Goal: Task Accomplishment & Management: Use online tool/utility

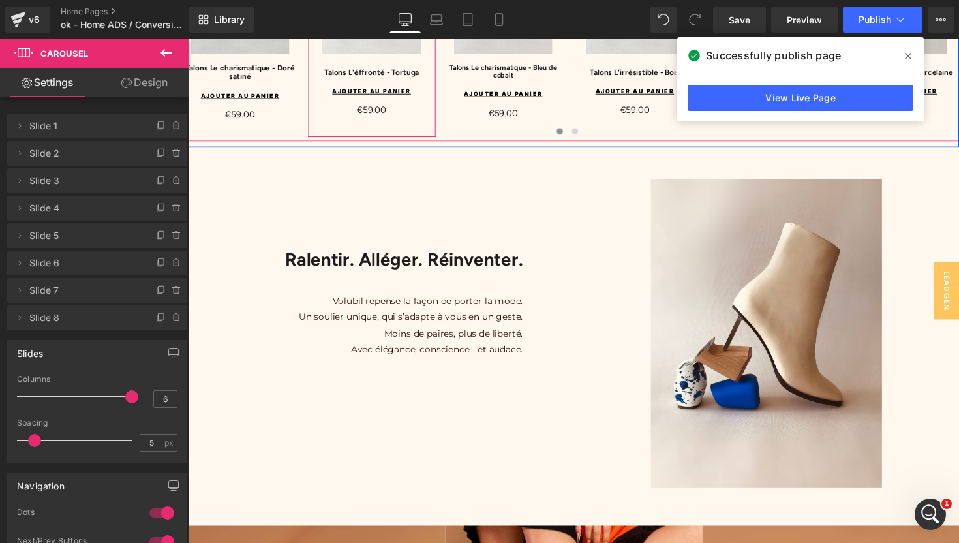
scroll to position [1135, 0]
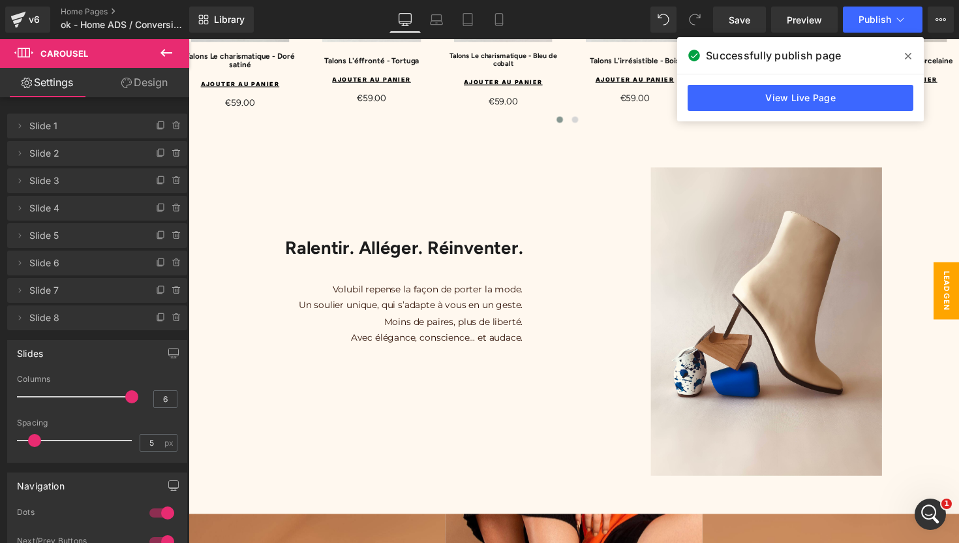
click at [958, 299] on span "LEAD GEN" at bounding box center [964, 296] width 26 height 59
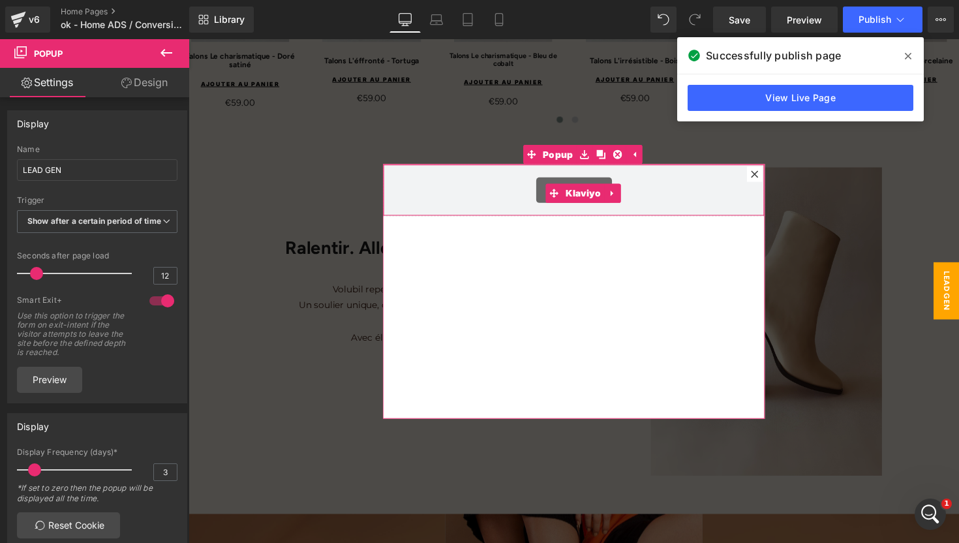
click at [509, 192] on div "Klaviyo" at bounding box center [583, 194] width 364 height 26
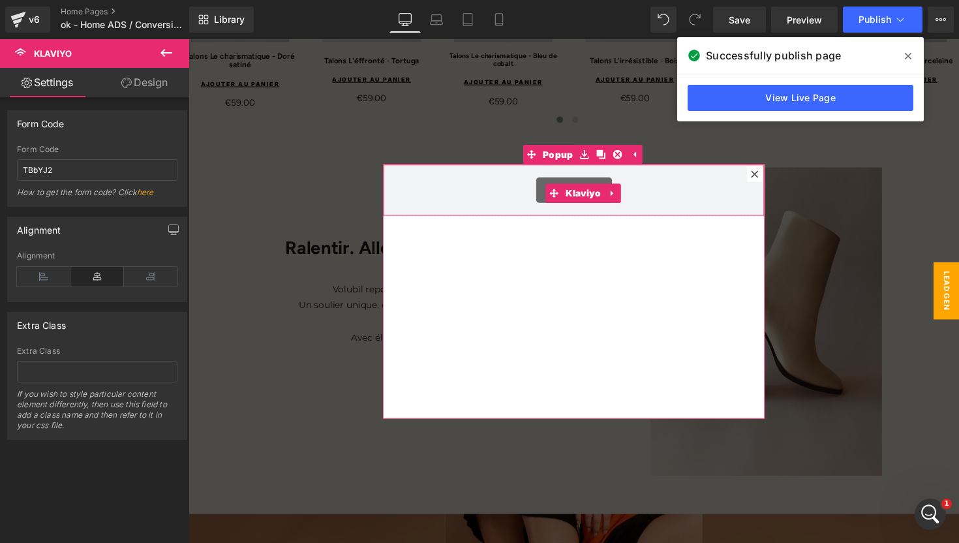
click at [522, 192] on div "Klaviyo" at bounding box center [583, 194] width 364 height 26
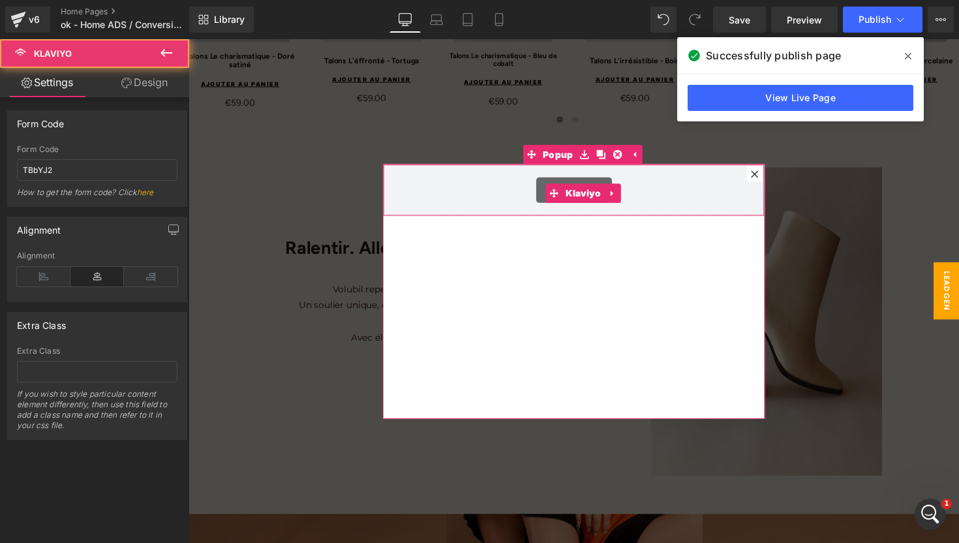
click at [522, 192] on div "Klaviyo" at bounding box center [583, 194] width 364 height 26
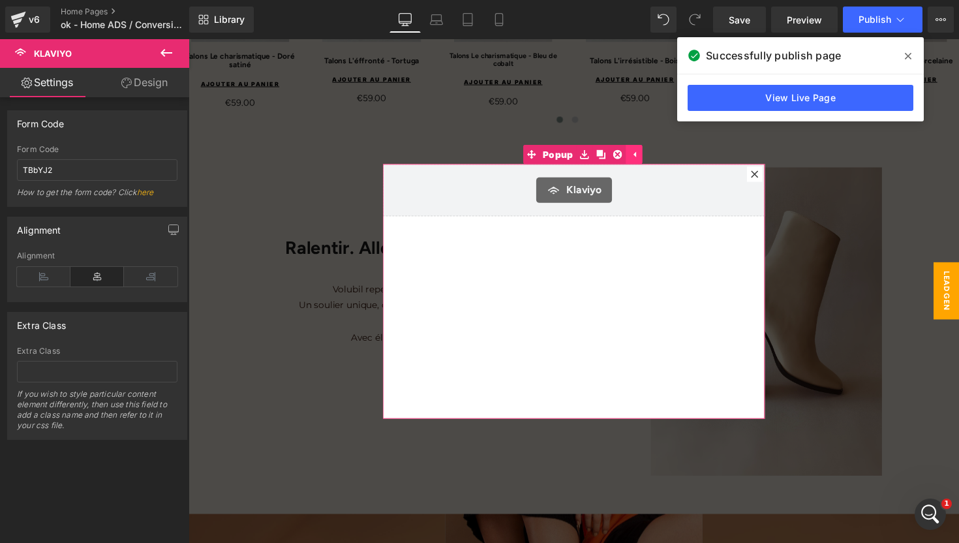
click at [646, 160] on icon at bounding box center [645, 157] width 3 height 6
click at [619, 158] on icon at bounding box center [618, 157] width 9 height 10
click at [565, 158] on span "Popup" at bounding box center [566, 157] width 37 height 20
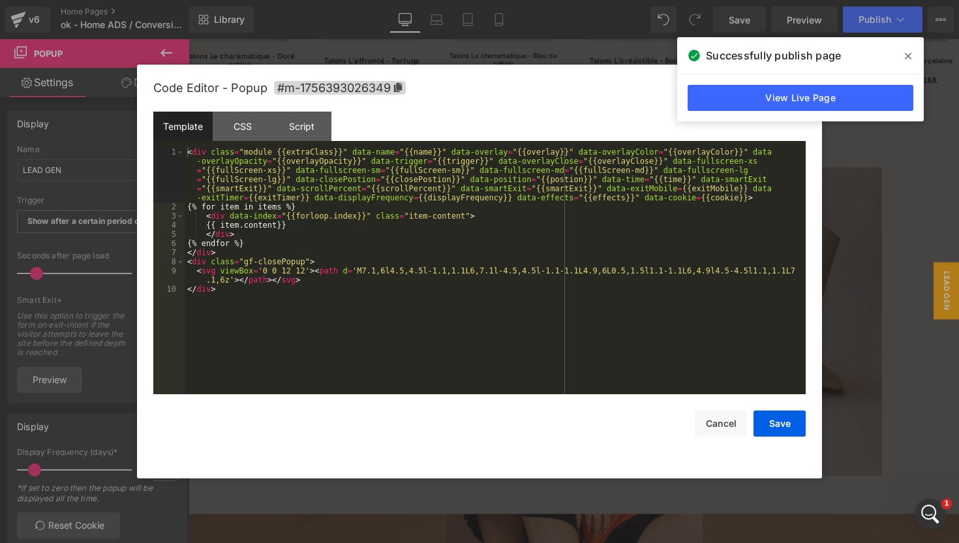
click at [529, 0] on div "Carousel You are previewing how the will restyle your page. You can not edit El…" at bounding box center [479, 0] width 959 height 0
click at [242, 130] on div "CSS" at bounding box center [242, 126] width 59 height 29
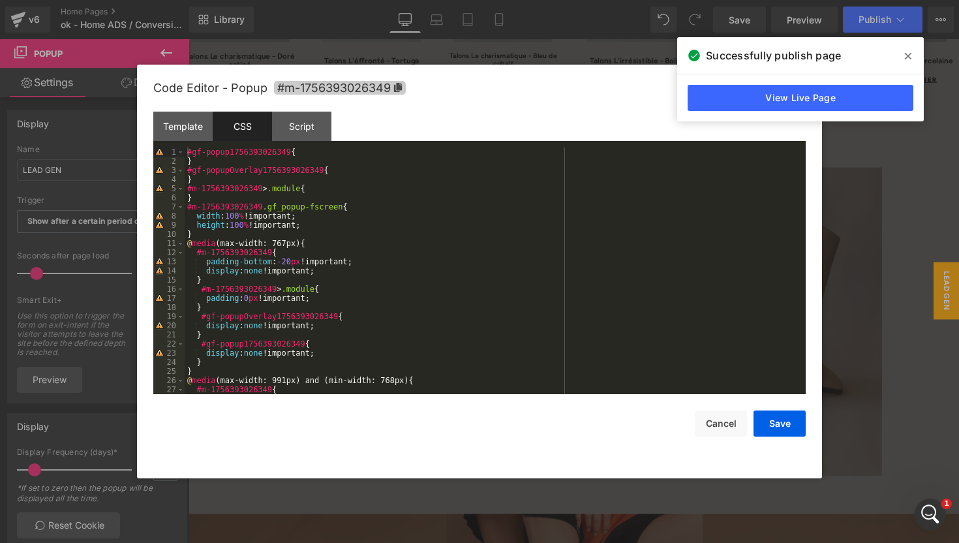
click at [400, 88] on icon at bounding box center [398, 87] width 8 height 9
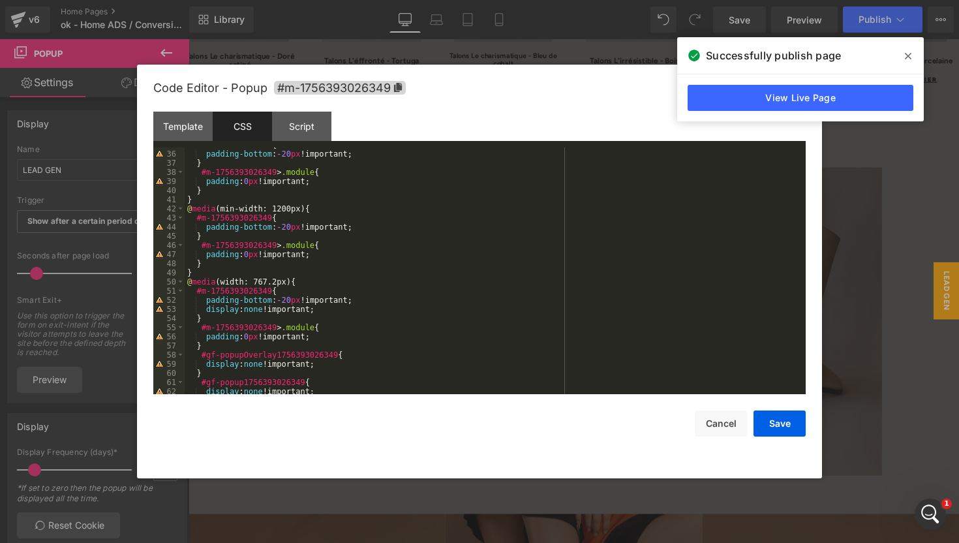
scroll to position [374, 0]
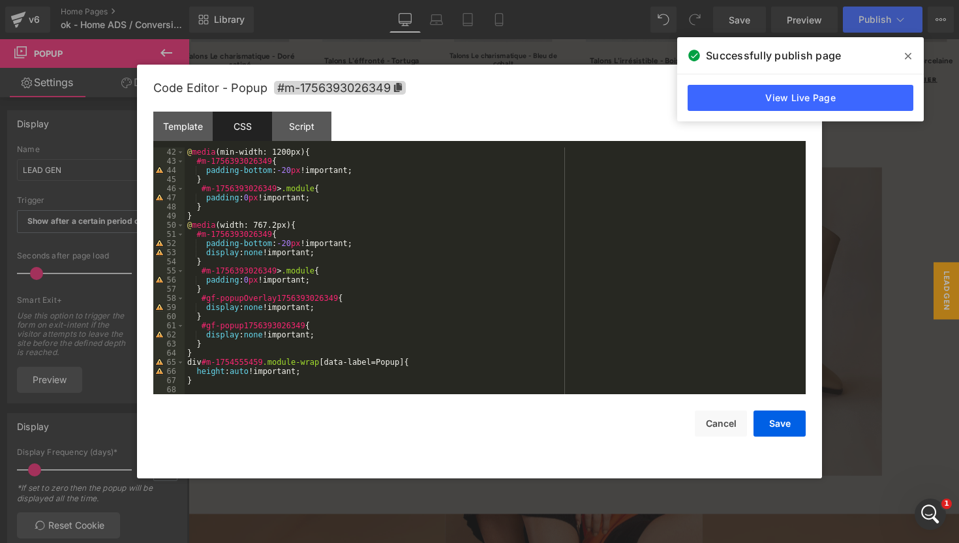
click at [260, 365] on div "@ media (min-width: 1200px) { #m-1756393026349 { padding-bottom : -20 px !impor…" at bounding box center [493, 279] width 616 height 265
drag, startPoint x: 203, startPoint y: 361, endPoint x: 260, endPoint y: 363, distance: 57.4
click at [260, 363] on div "@ media (min-width: 1200px) { #m-1756393026349 { padding-bottom : -20 px !impor…" at bounding box center [493, 279] width 616 height 265
click at [775, 423] on button "Save" at bounding box center [779, 423] width 52 height 26
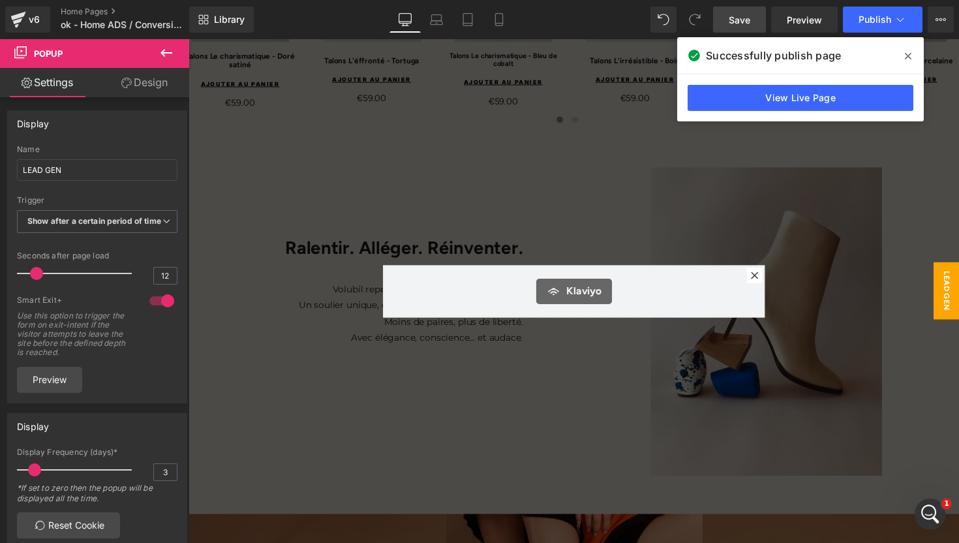
click at [743, 25] on span "Save" at bounding box center [739, 20] width 22 height 14
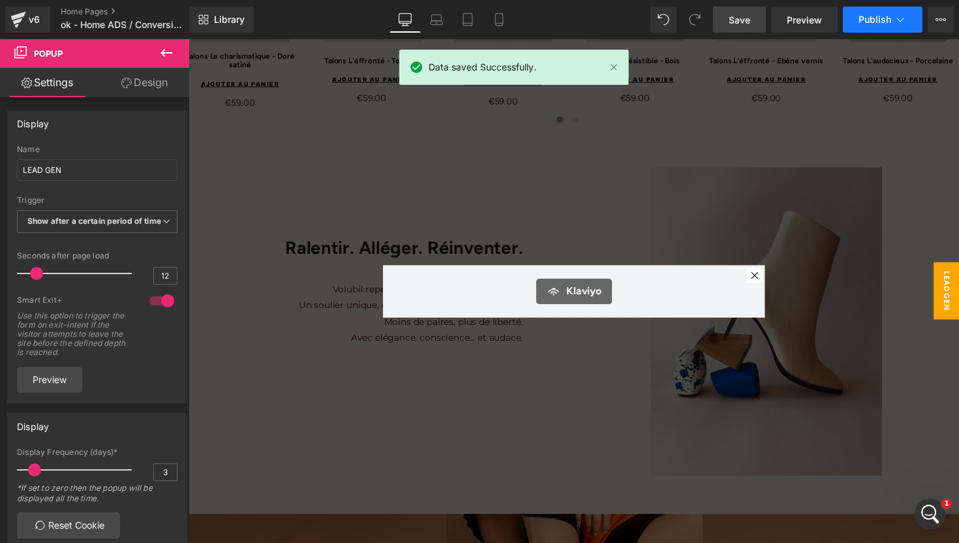
click at [876, 17] on span "Publish" at bounding box center [874, 19] width 33 height 10
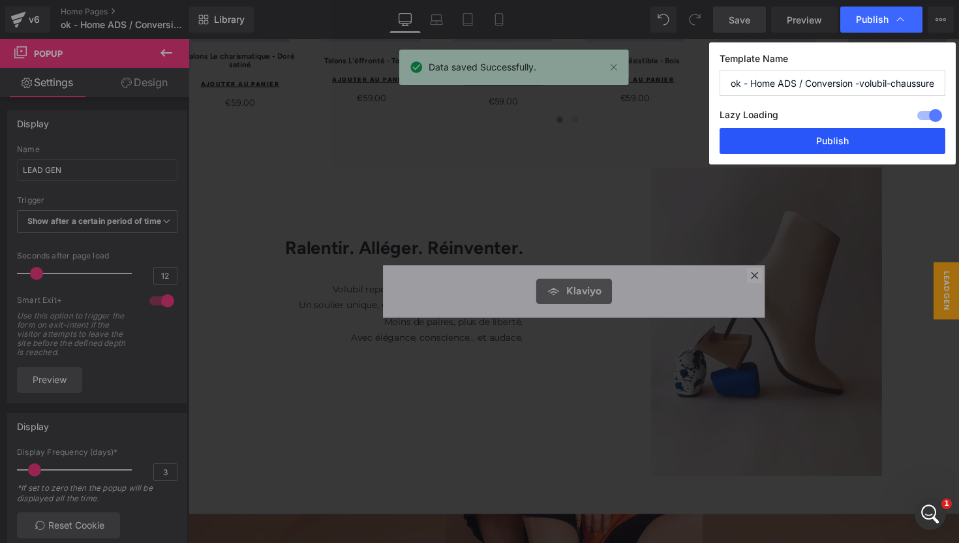
click at [807, 151] on button "Publish" at bounding box center [832, 141] width 226 height 26
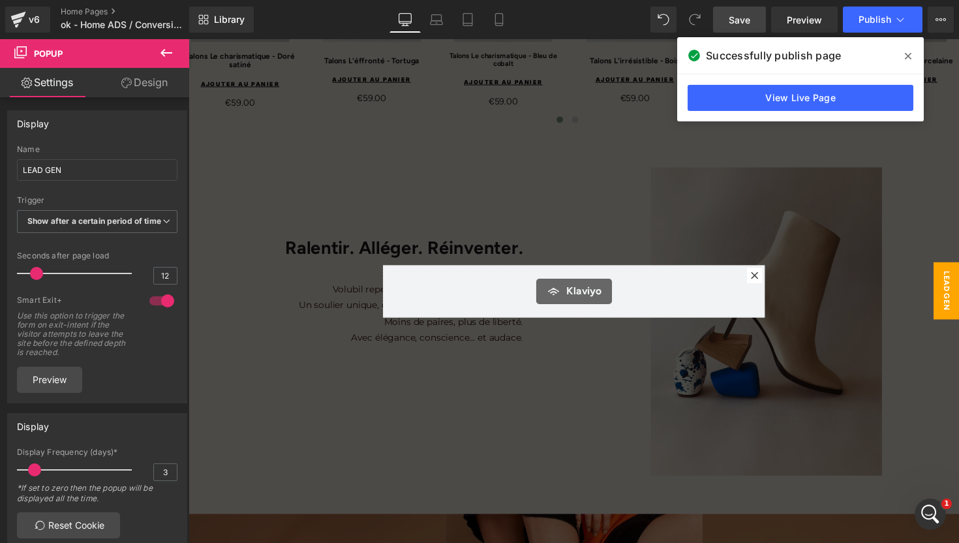
scroll to position [7976, 0]
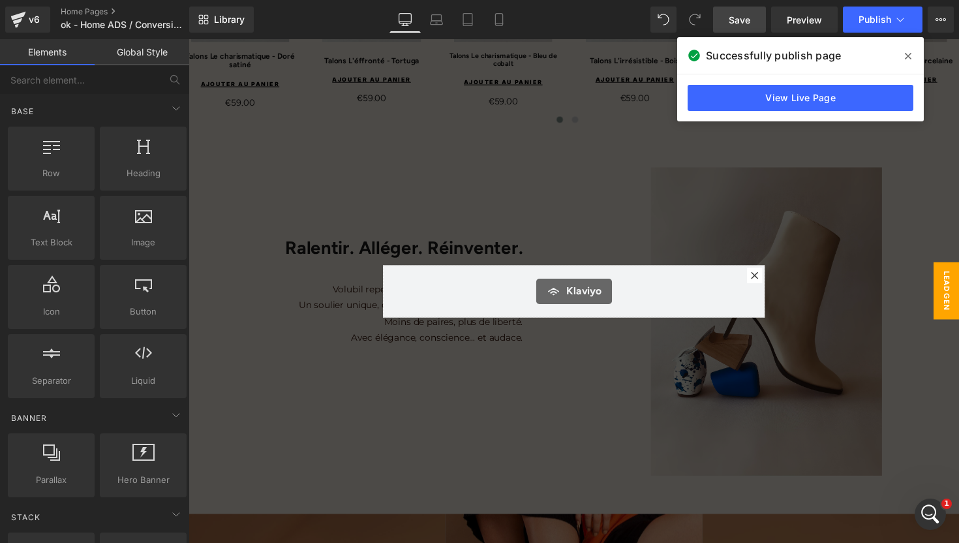
click at [273, 136] on div at bounding box center [582, 297] width 789 height 516
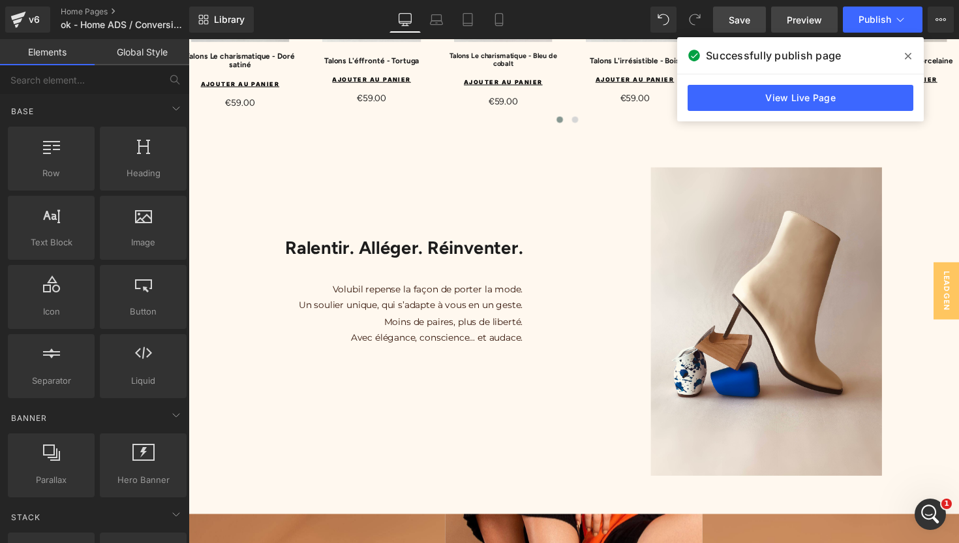
click at [798, 22] on span "Preview" at bounding box center [803, 20] width 35 height 14
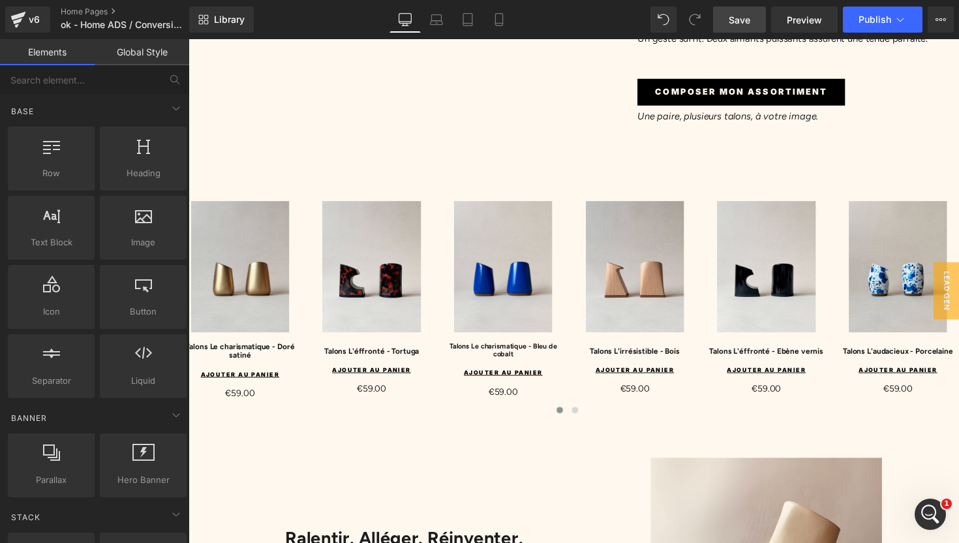
scroll to position [794, 0]
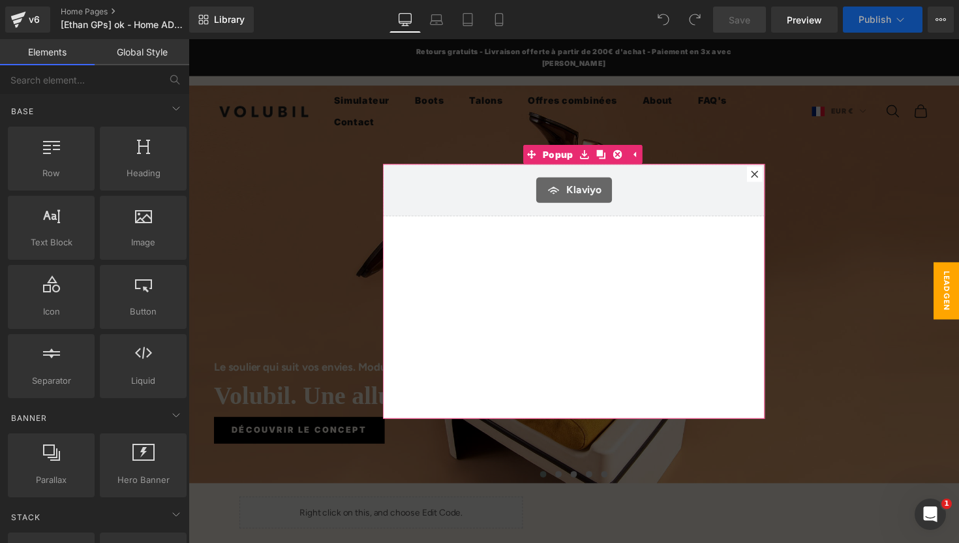
click at [770, 170] on div at bounding box center [768, 178] width 16 height 16
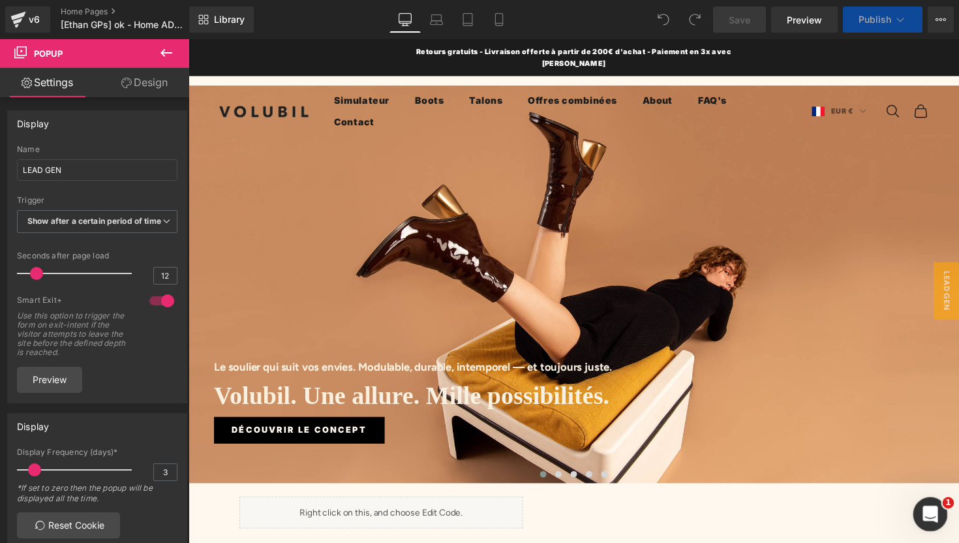
click at [923, 503] on div "Ouvrir le Messenger Intercom" at bounding box center [927, 511] width 43 height 43
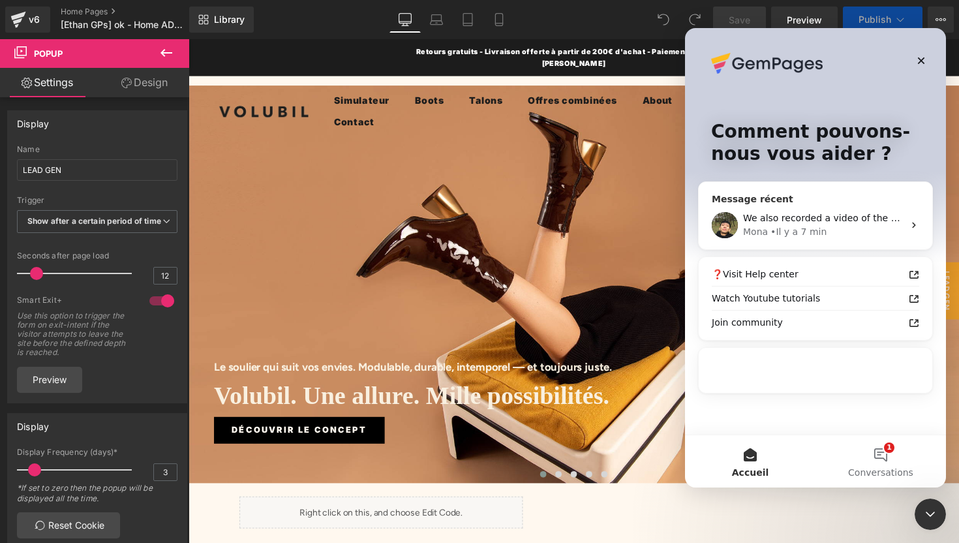
click at [829, 211] on div "We also recorded a video of the process here for your reference: [URL][DOMAIN_N…" at bounding box center [823, 218] width 160 height 14
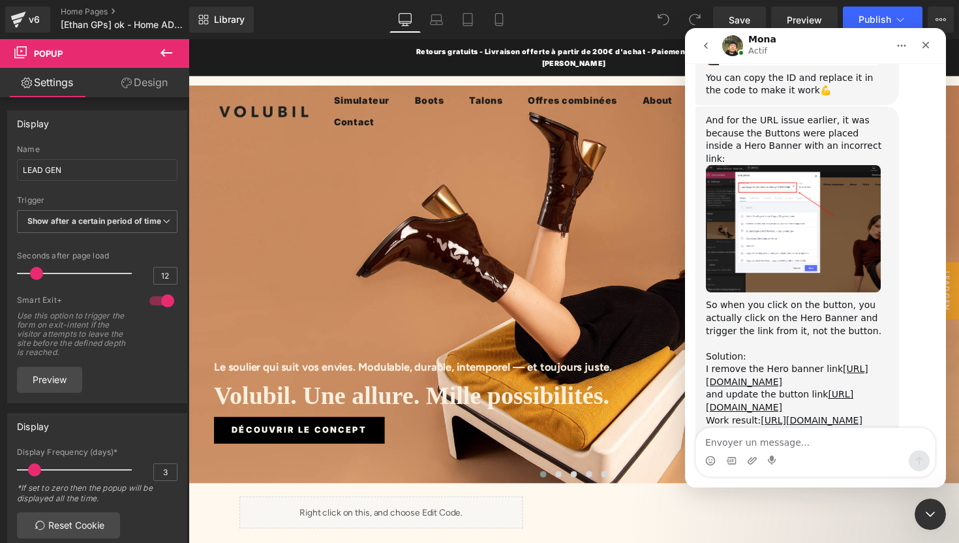
scroll to position [7874, 0]
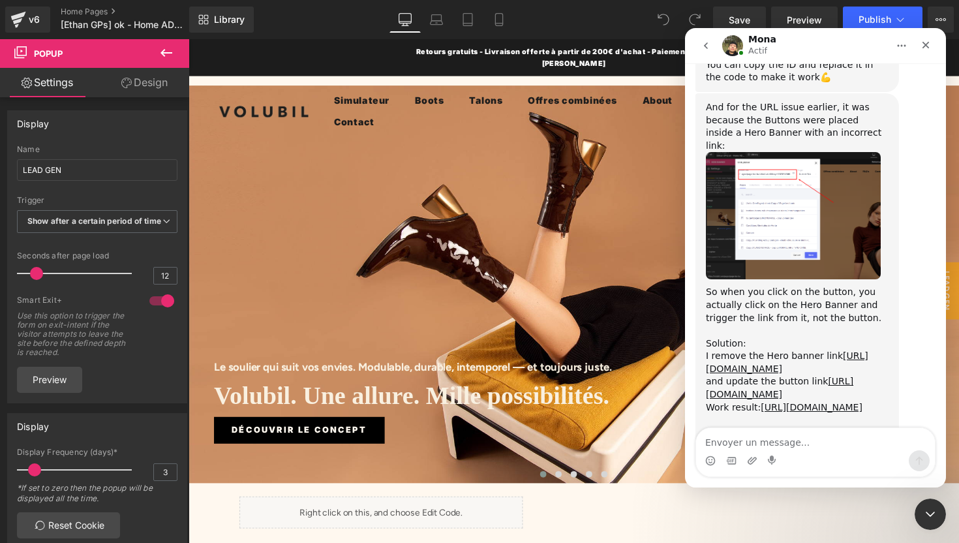
click at [794, 444] on textarea "Envoyer un message..." at bounding box center [815, 439] width 239 height 22
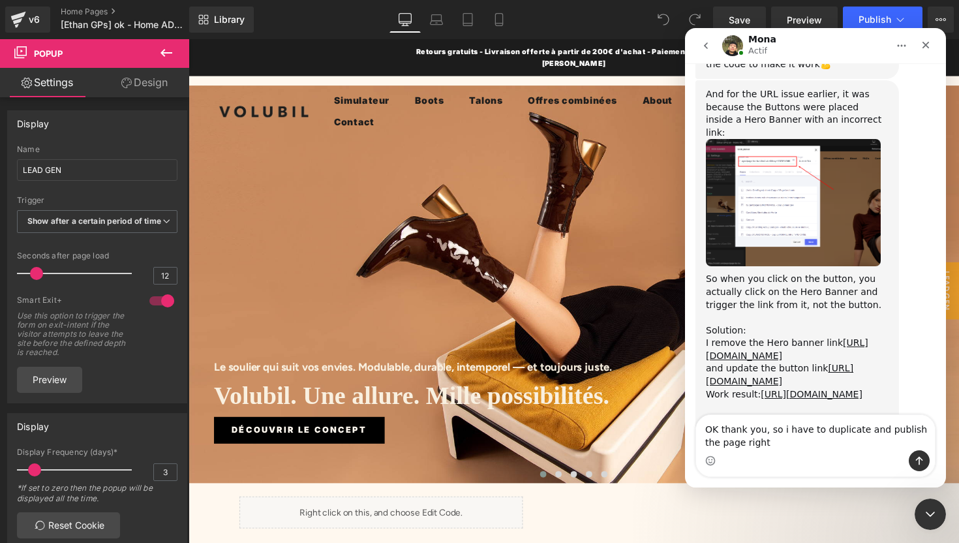
type textarea "OK thank you, so i have to duplicate and publish the page right ?"
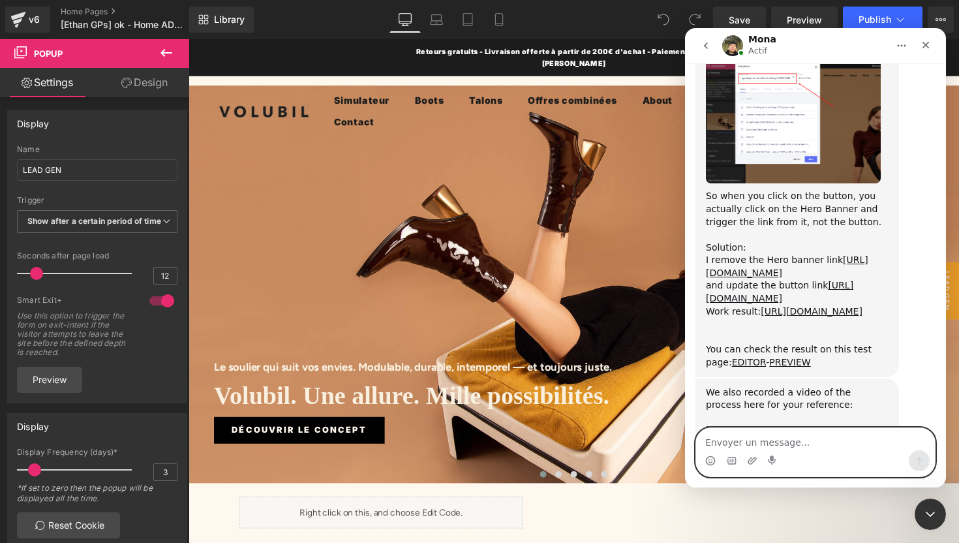
scroll to position [7977, 0]
